Goal: Task Accomplishment & Management: Complete application form

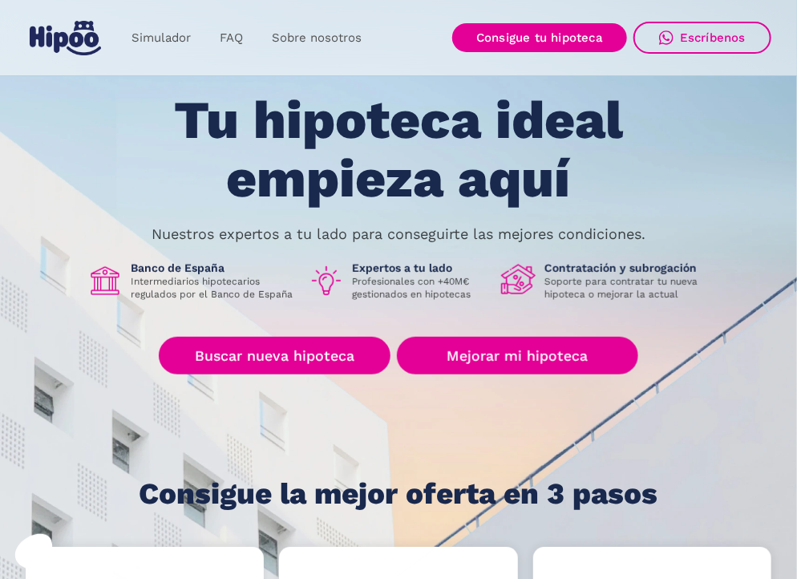
scroll to position [63, 0]
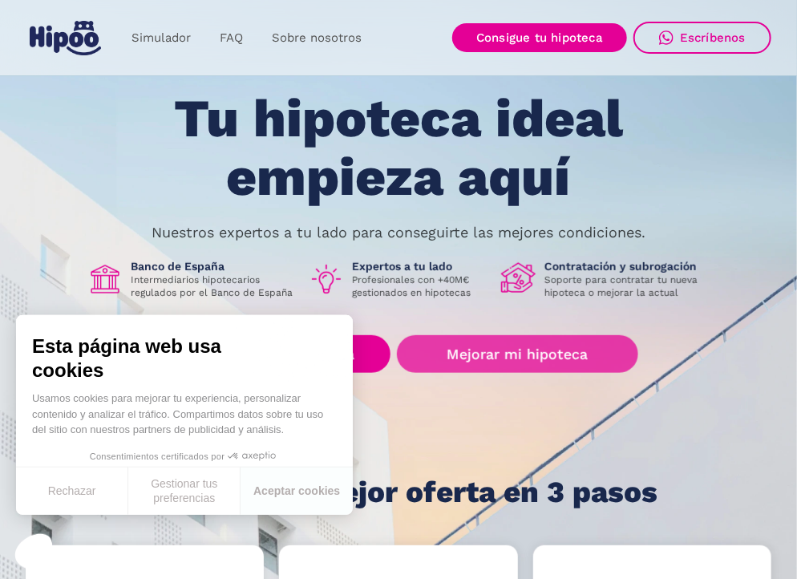
click at [504, 356] on link "Mejorar mi hipoteca" at bounding box center [517, 354] width 241 height 38
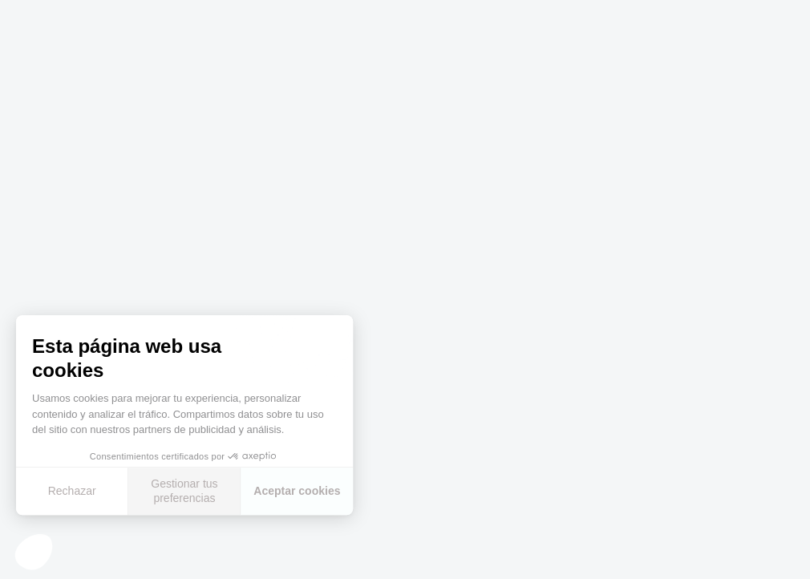
click at [180, 488] on button "Gestionar tus preferencias" at bounding box center [184, 491] width 112 height 47
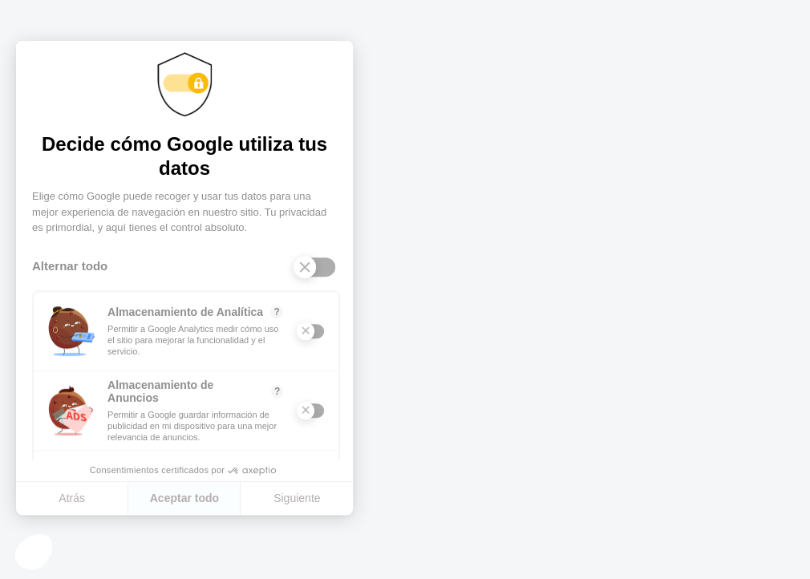
click at [310, 330] on div at bounding box center [311, 331] width 26 height 14
click at [308, 332] on div "Almacenamiento de Analítica" at bounding box center [317, 331] width 18 height 18
click at [295, 496] on button "Siguiente" at bounding box center [297, 499] width 112 height 34
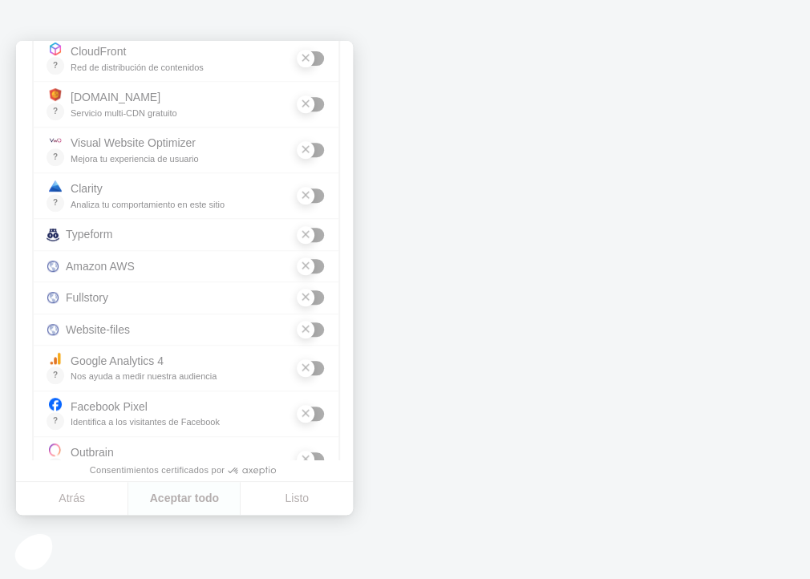
scroll to position [344, 0]
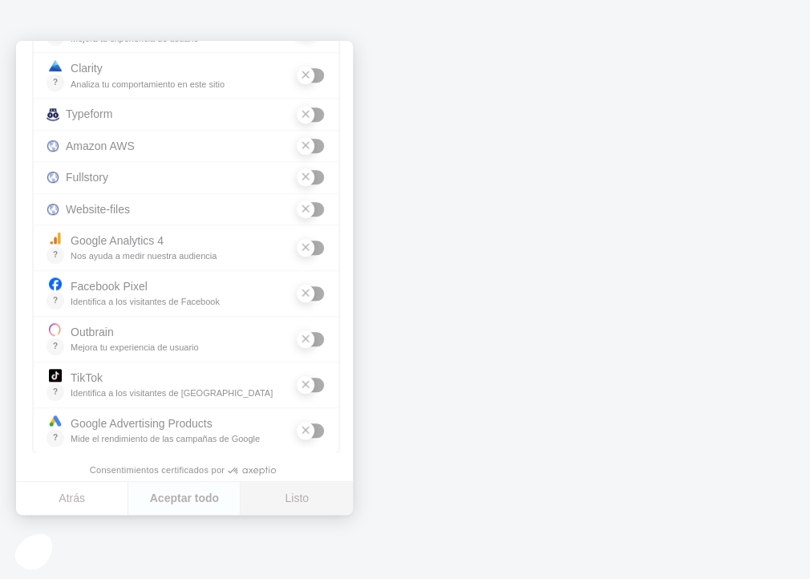
click at [292, 494] on button "Listo" at bounding box center [297, 499] width 112 height 34
